Goal: Task Accomplishment & Management: Manage account settings

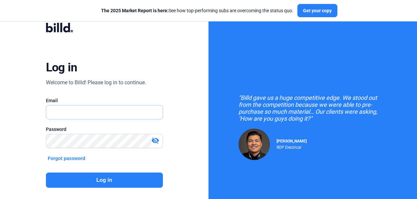
type input "[PERSON_NAME][EMAIL_ADDRESS][DOMAIN_NAME]"
click at [102, 182] on button "Log in" at bounding box center [104, 180] width 117 height 15
